Goal: Transaction & Acquisition: Purchase product/service

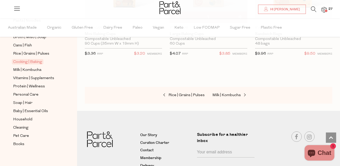
scroll to position [1630, 0]
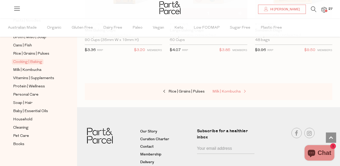
click at [226, 91] on span "Milk | Kombucha" at bounding box center [227, 91] width 28 height 4
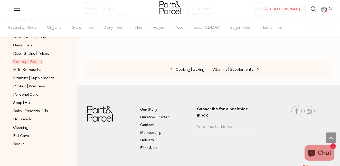
scroll to position [3037, 0]
click at [30, 93] on span "Personal Care" at bounding box center [25, 95] width 25 height 6
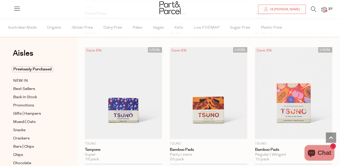
scroll to position [2055, 0]
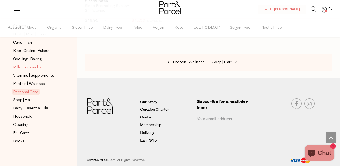
scroll to position [211, 0]
click at [23, 115] on span "Household" at bounding box center [22, 116] width 19 height 6
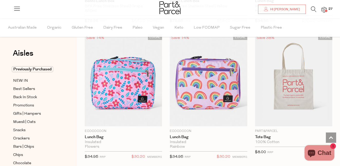
scroll to position [434, 0]
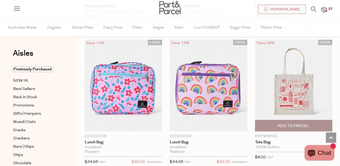
click at [303, 85] on img at bounding box center [293, 86] width 77 height 92
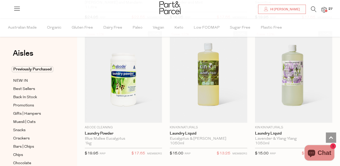
scroll to position [1805, 0]
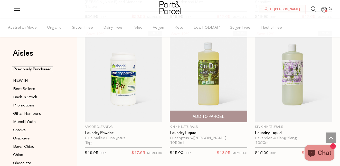
click at [208, 116] on span "Add To Parcel" at bounding box center [209, 116] width 32 height 5
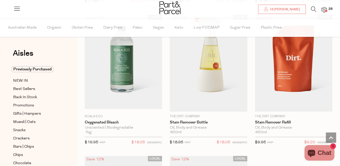
scroll to position [2093, 0]
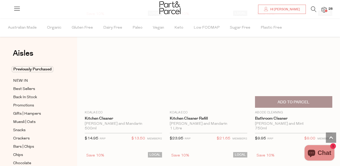
scroll to position [2925, 0]
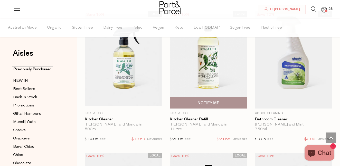
click at [207, 105] on span "Notify Me" at bounding box center [209, 102] width 22 height 5
type input "Notify when available"
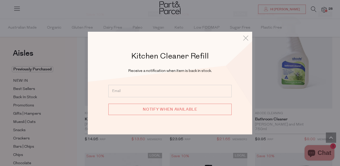
click at [173, 93] on input "email" at bounding box center [169, 91] width 123 height 12
type input "[EMAIL_ADDRESS][DOMAIN_NAME]"
click at [171, 109] on input "Notify when available" at bounding box center [169, 108] width 123 height 11
type input "We will be in touch"
click at [247, 38] on icon at bounding box center [246, 37] width 8 height 7
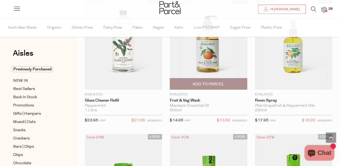
scroll to position [3202, 0]
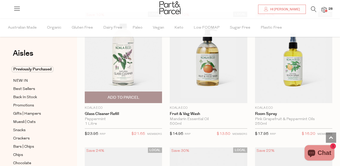
click at [117, 97] on span "Add To Parcel" at bounding box center [124, 97] width 32 height 5
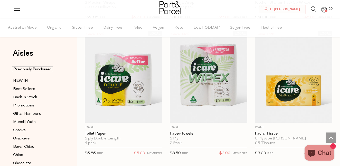
scroll to position [3589, 0]
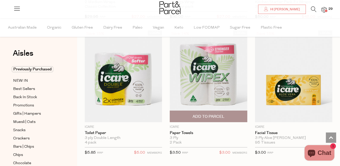
click at [203, 117] on span "Add To Parcel" at bounding box center [209, 116] width 32 height 5
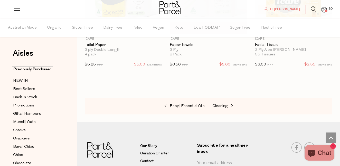
scroll to position [3690, 0]
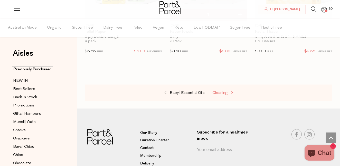
click at [220, 92] on span "Cleaning" at bounding box center [220, 93] width 15 height 4
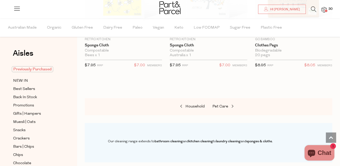
click at [36, 69] on span "Previously Purchased" at bounding box center [32, 69] width 41 height 6
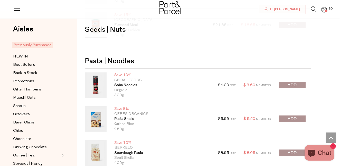
scroll to position [543, 0]
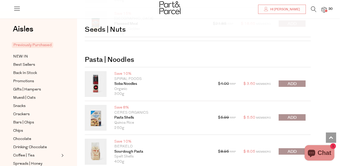
click at [299, 83] on button "submit" at bounding box center [292, 83] width 27 height 6
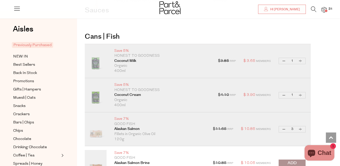
scroll to position [854, 0]
click at [303, 62] on button "Increase Coconut Milk" at bounding box center [301, 61] width 6 height 6
type input "2"
click at [329, 78] on div "Previously Purchased Oops! Promotions" at bounding box center [208, 50] width 263 height 1762
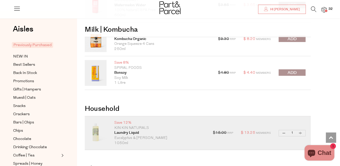
scroll to position [1225, 0]
click at [297, 73] on button "submit" at bounding box center [292, 73] width 27 height 6
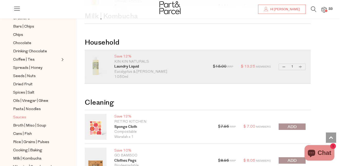
scroll to position [96, 0]
click at [25, 108] on span "Pasta | Noodles" at bounding box center [27, 109] width 28 height 6
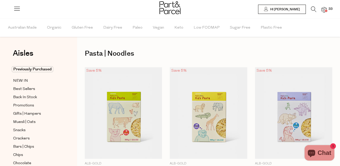
click at [325, 10] on span at bounding box center [326, 11] width 3 height 3
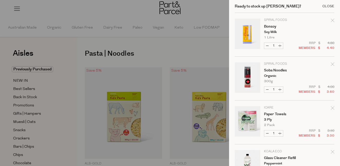
click at [327, 6] on div "Close" at bounding box center [329, 6] width 12 height 3
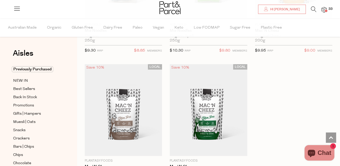
type input "2"
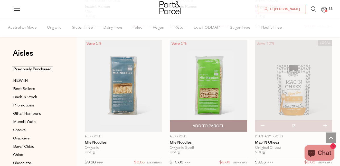
scroll to position [2338, 0]
